Goal: Task Accomplishment & Management: Manage account settings

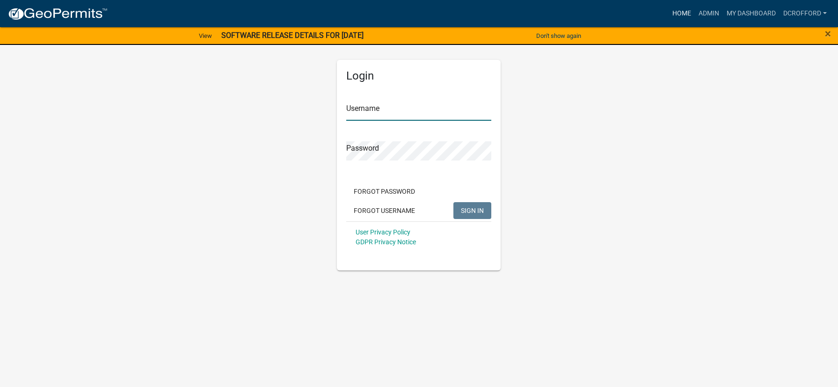
type input "dcrofford"
click at [687, 13] on link "Home" at bounding box center [682, 14] width 26 height 18
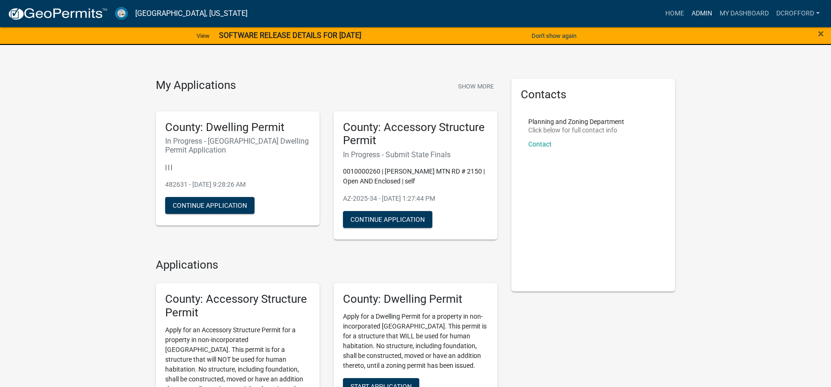
click at [708, 14] on link "Admin" at bounding box center [702, 14] width 28 height 18
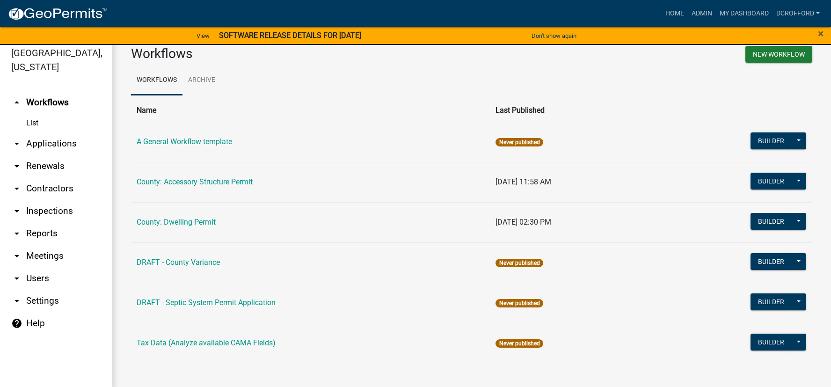
scroll to position [11, 0]
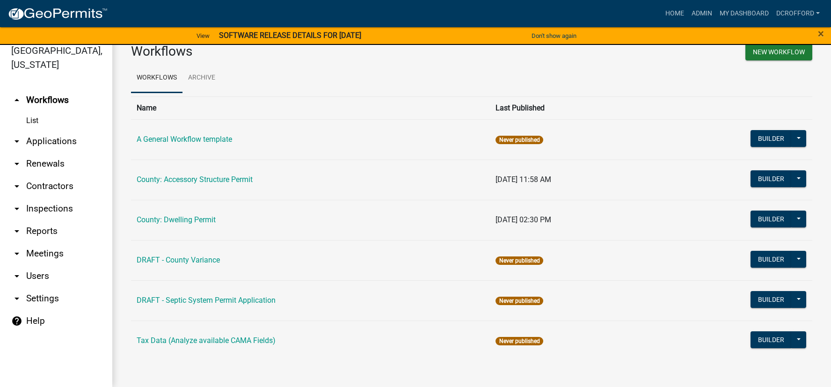
click at [54, 142] on link "arrow_drop_down Applications" at bounding box center [56, 141] width 112 height 22
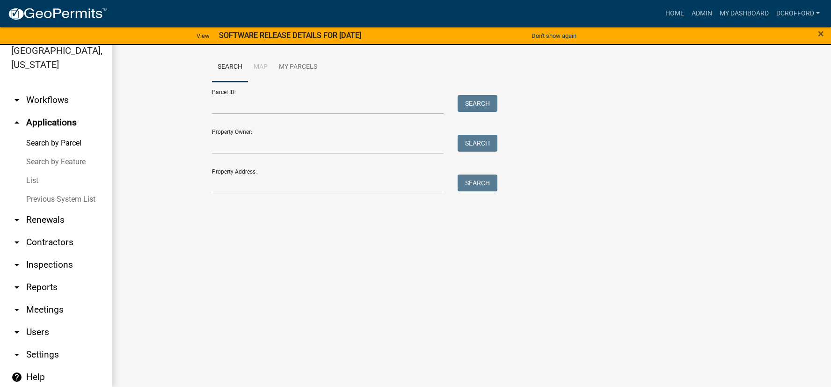
click at [68, 143] on link "Search by Parcel" at bounding box center [56, 143] width 112 height 19
click at [25, 178] on link "List" at bounding box center [56, 180] width 112 height 19
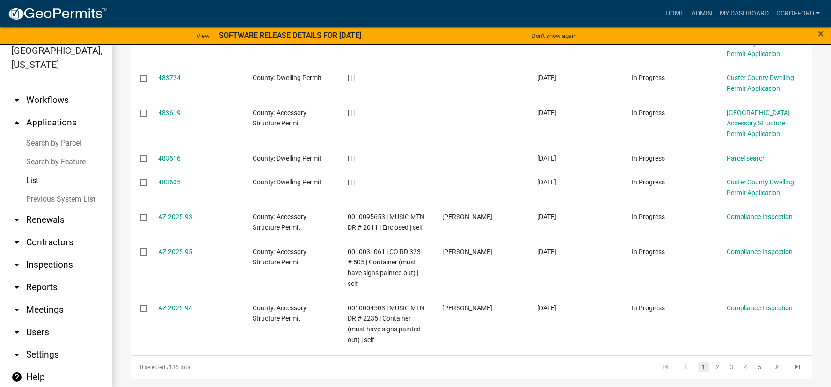
scroll to position [328, 0]
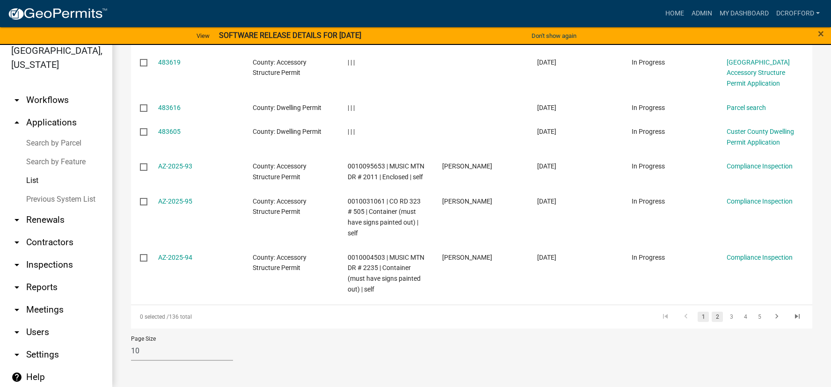
click at [712, 321] on link "2" at bounding box center [717, 317] width 11 height 10
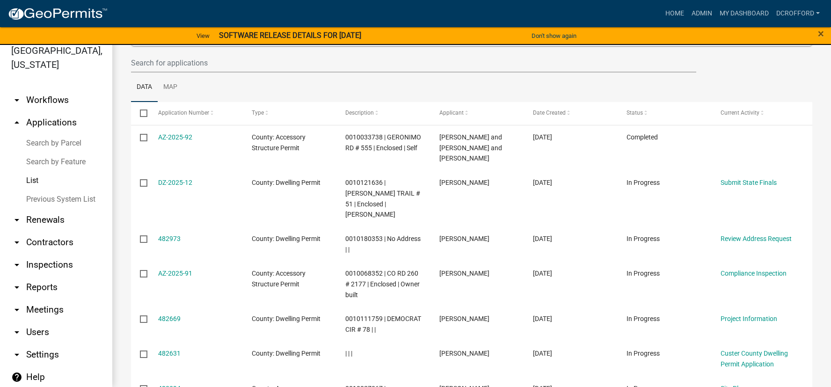
scroll to position [94, 0]
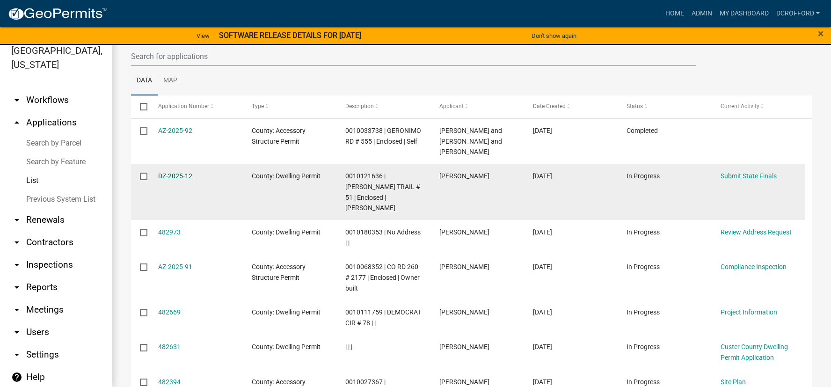
click at [179, 176] on link "DZ-2025-12" at bounding box center [175, 175] width 34 height 7
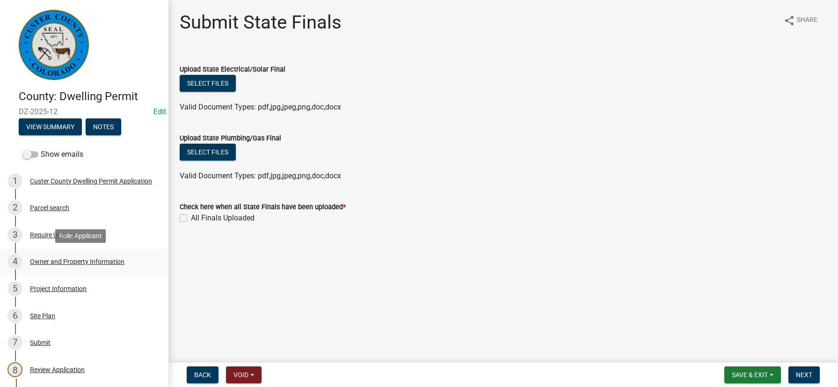
click at [45, 266] on div "4 Owner and Property Information" at bounding box center [80, 261] width 146 height 15
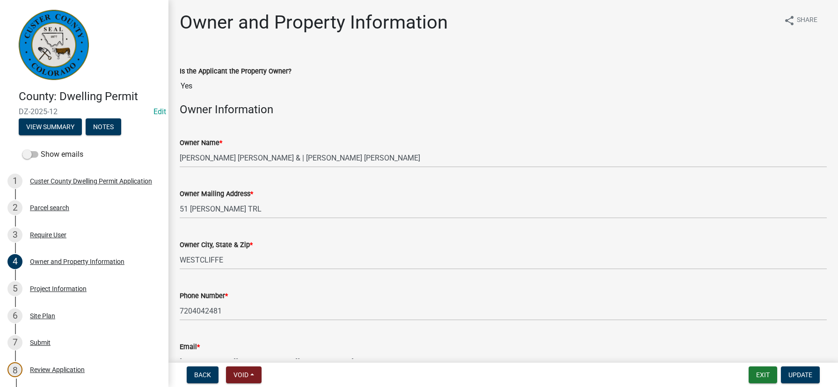
click at [312, 110] on h4 "Owner Information" at bounding box center [503, 110] width 647 height 14
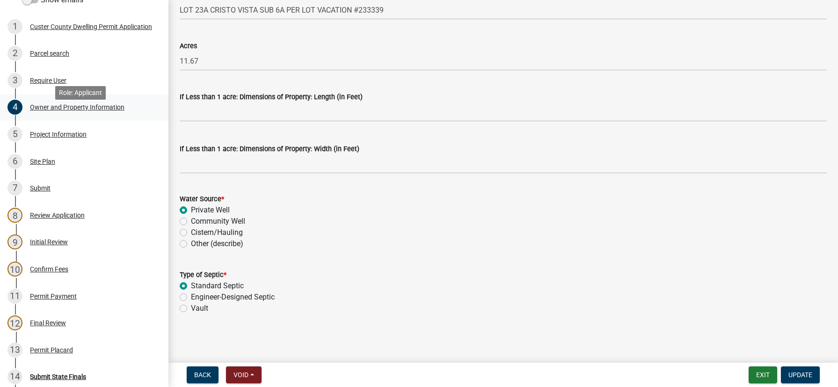
scroll to position [187, 0]
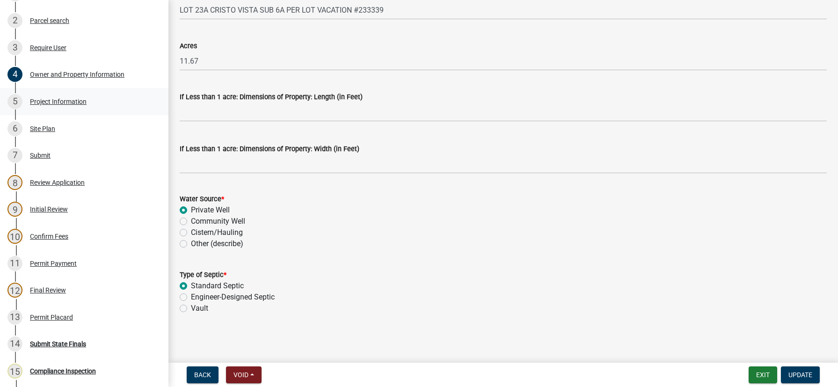
click at [61, 102] on div "Project Information" at bounding box center [58, 101] width 57 height 7
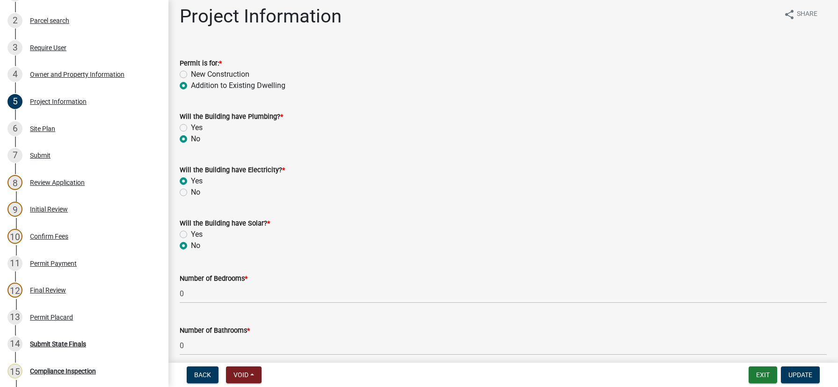
scroll to position [0, 0]
